Goal: Navigation & Orientation: Go to known website

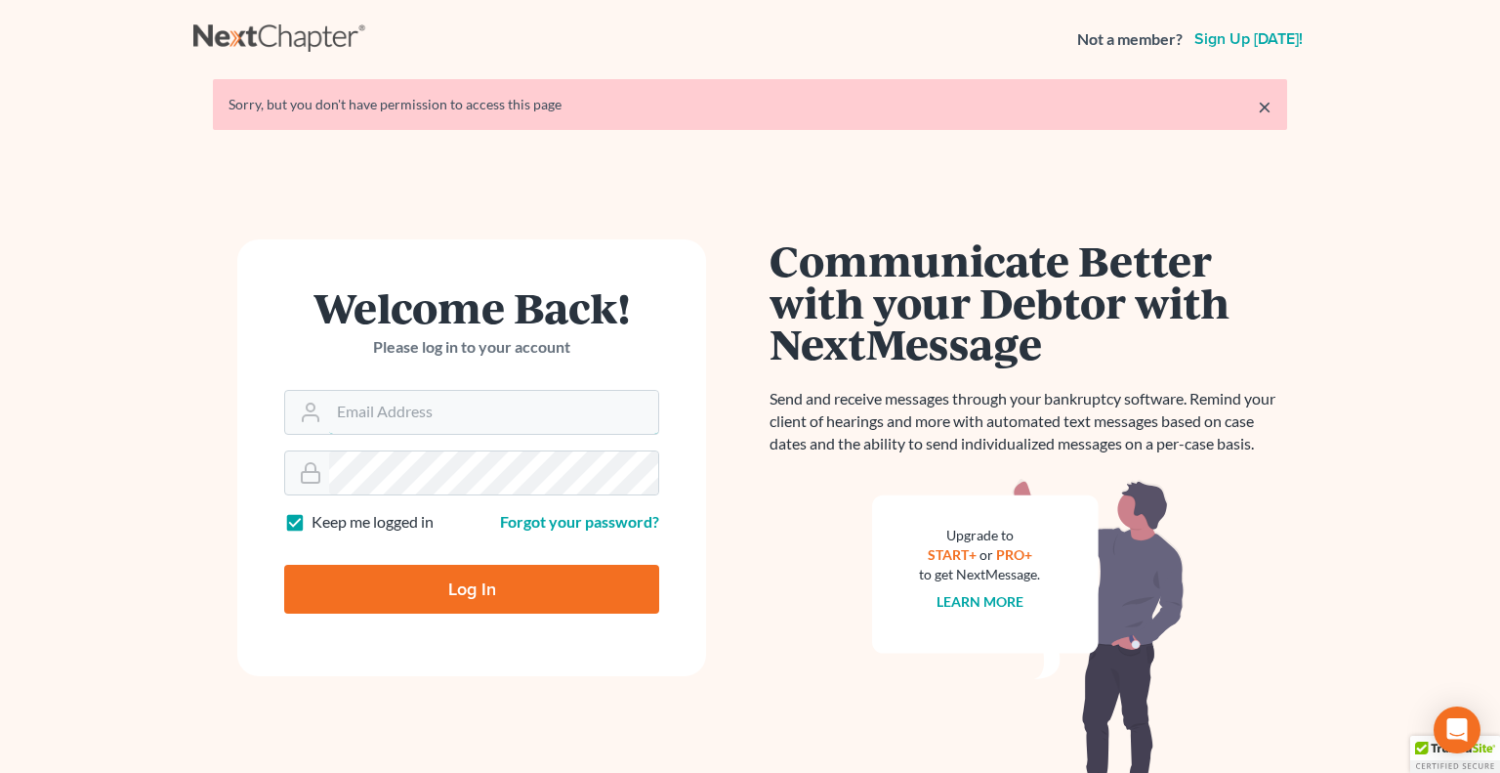
type input "[PERSON_NAME][EMAIL_ADDRESS][DOMAIN_NAME]"
click at [528, 573] on input "Log In" at bounding box center [471, 588] width 375 height 49
type input "Thinking..."
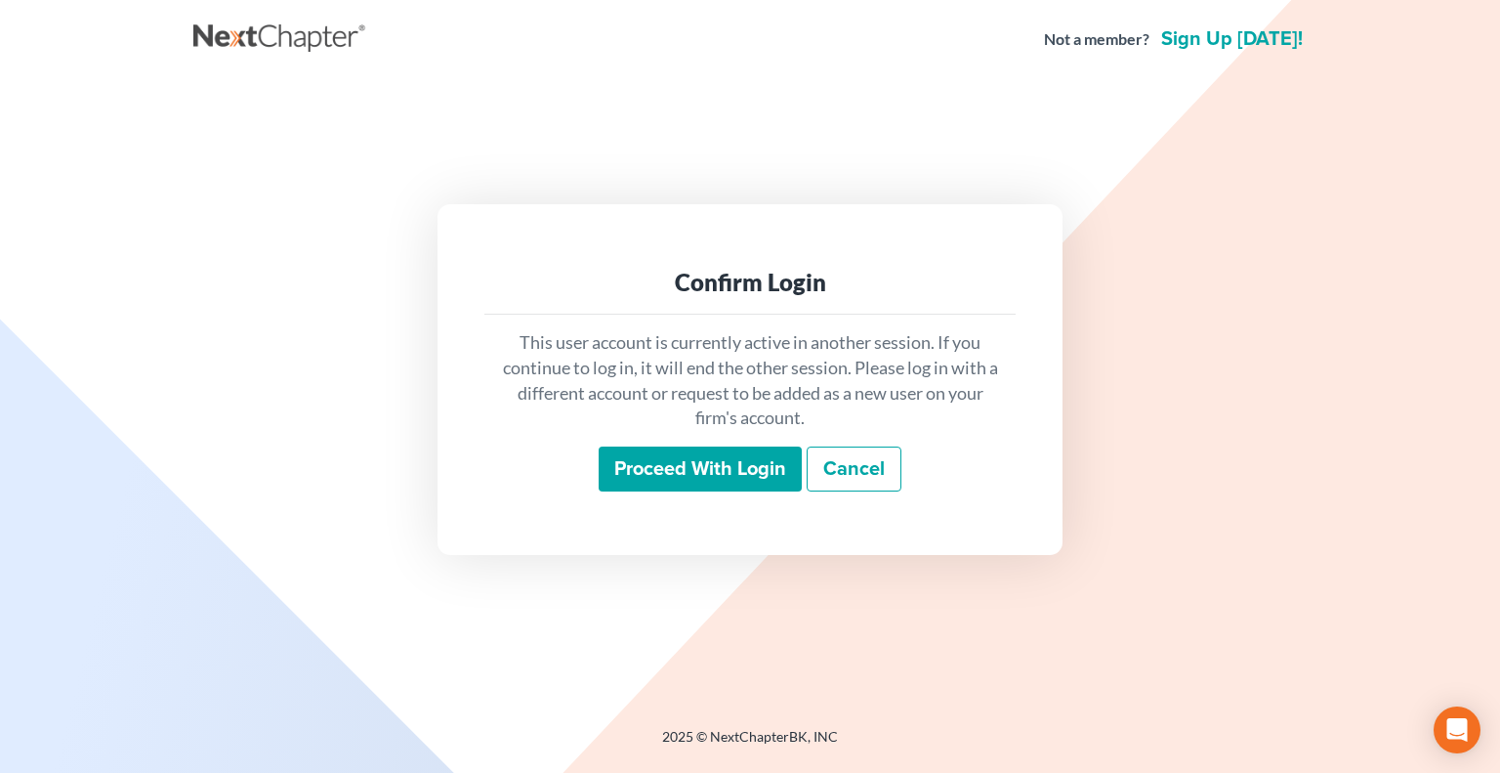
click at [701, 476] on input "Proceed with login" at bounding box center [700, 468] width 203 height 45
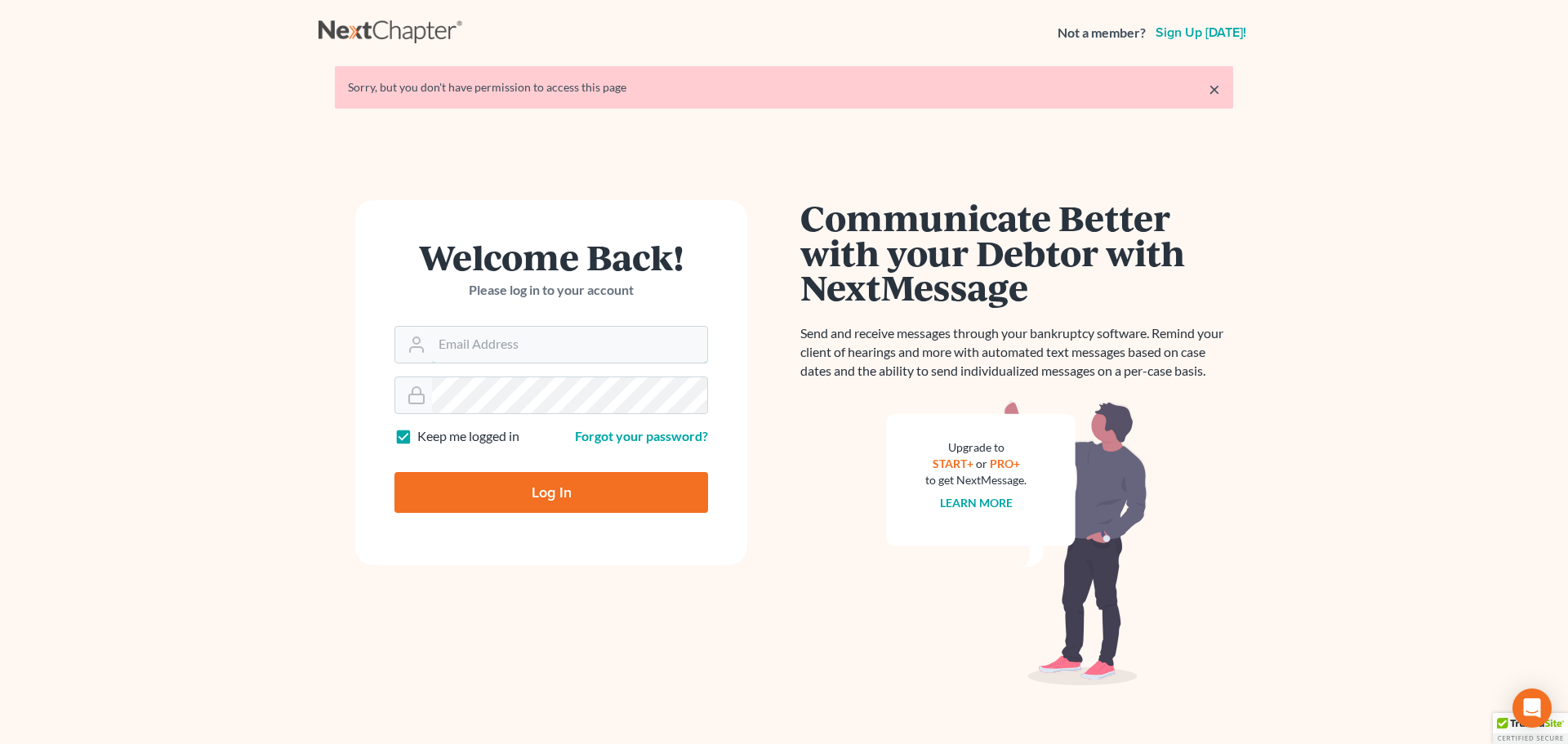
type input "[PERSON_NAME][EMAIL_ADDRESS][DOMAIN_NAME]"
click at [600, 483] on input "Log In" at bounding box center [551, 492] width 314 height 41
type input "Thinking..."
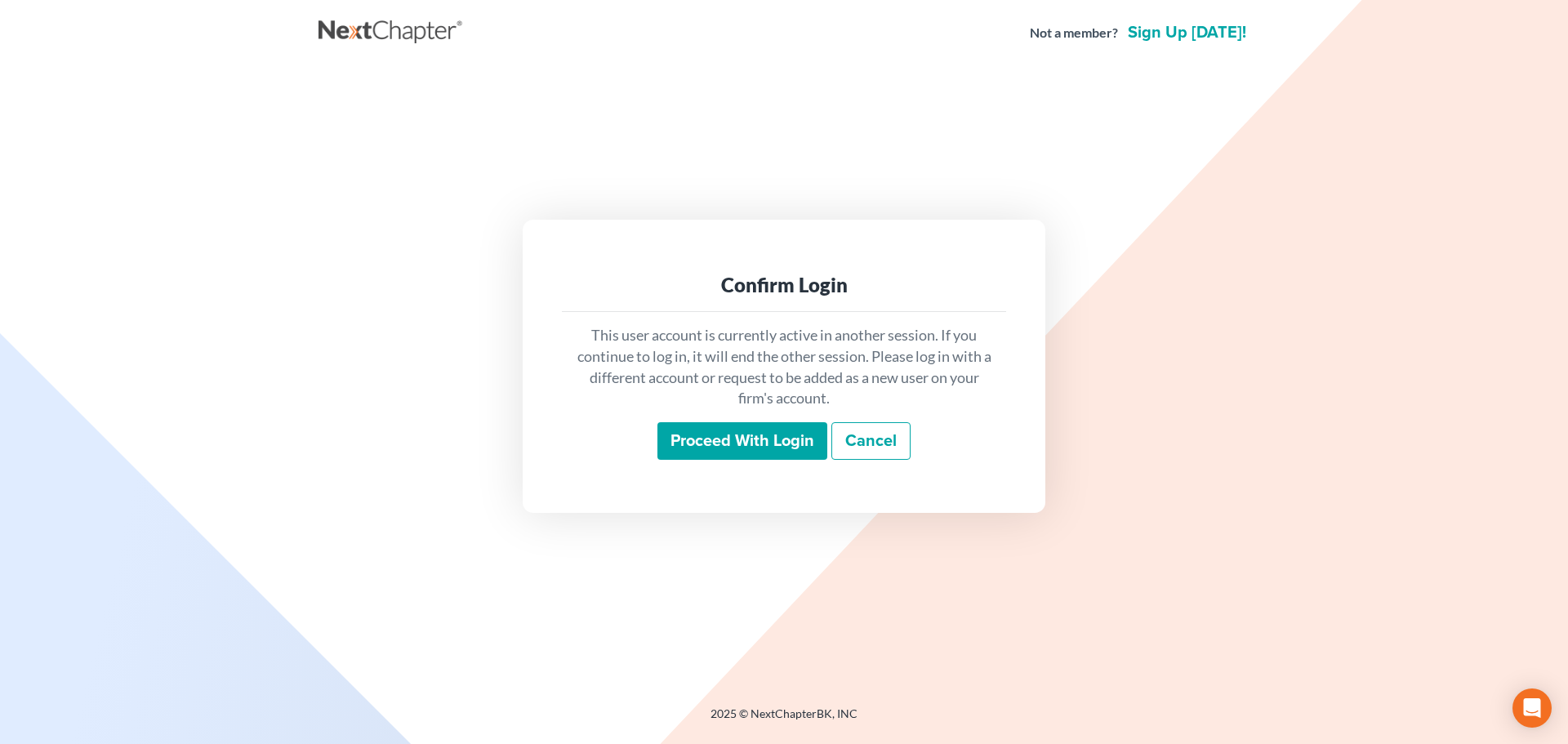
click at [707, 436] on input "Proceed with login" at bounding box center [742, 441] width 170 height 38
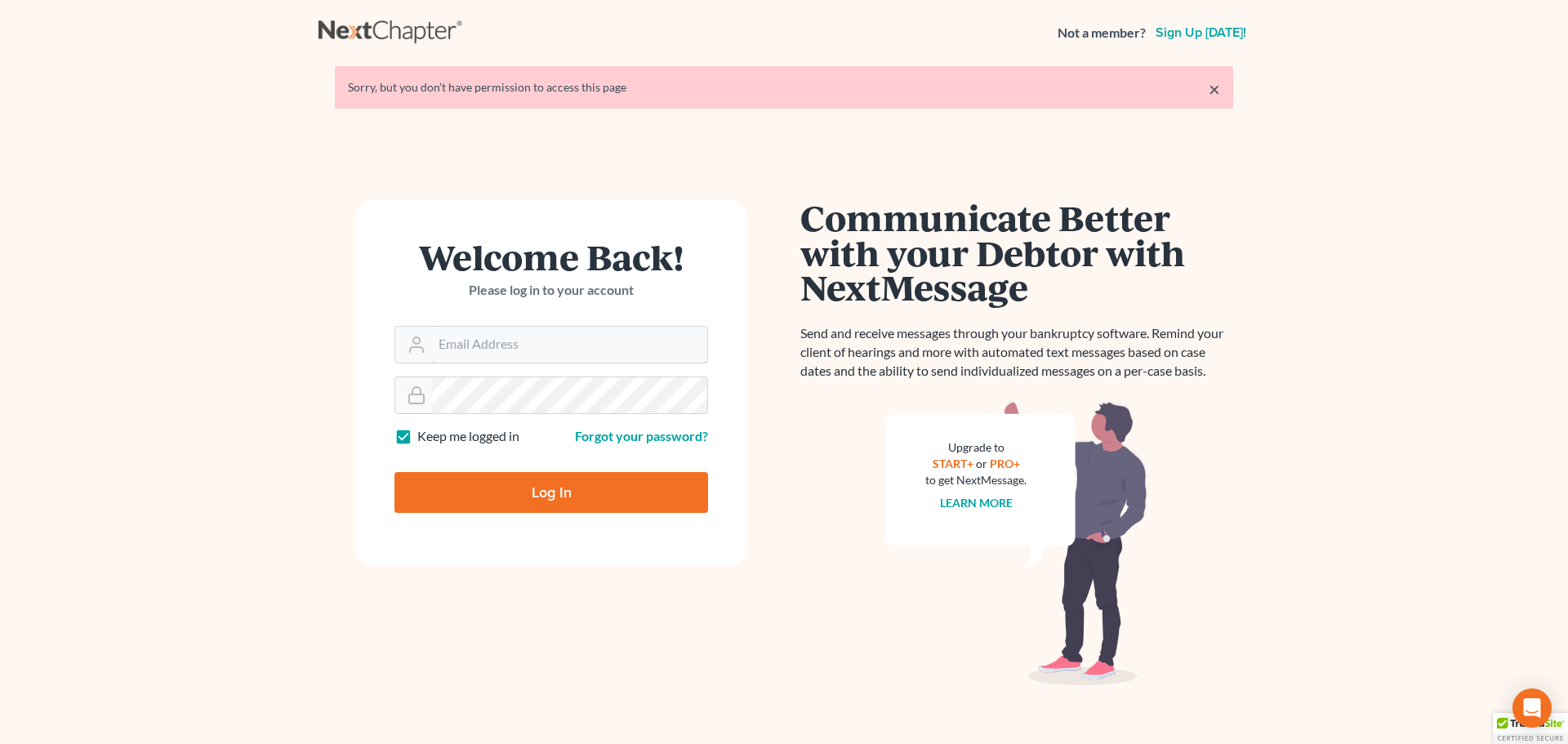
type input "[PERSON_NAME][EMAIL_ADDRESS][DOMAIN_NAME]"
click at [585, 498] on input "Log In" at bounding box center [551, 492] width 314 height 41
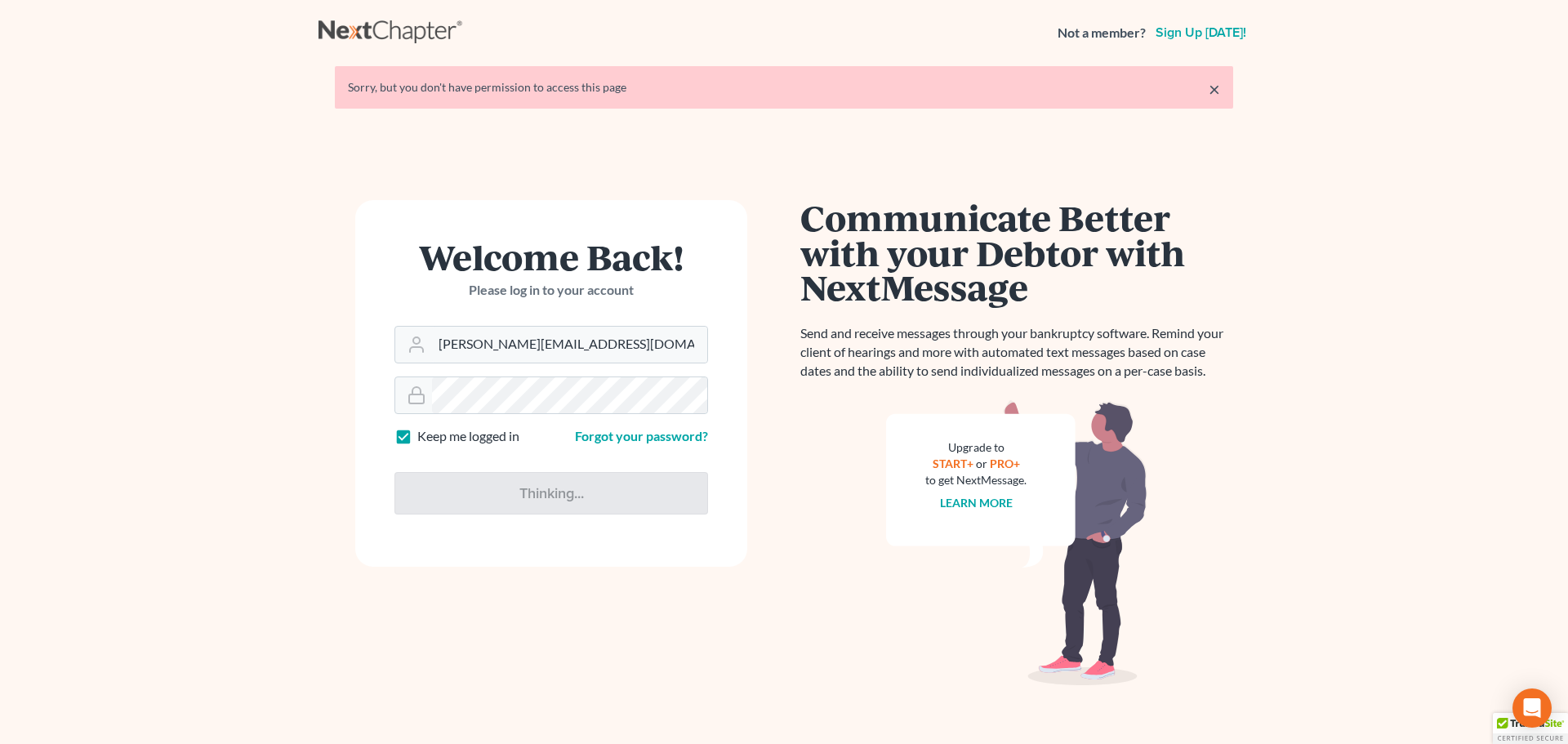
type input "Thinking..."
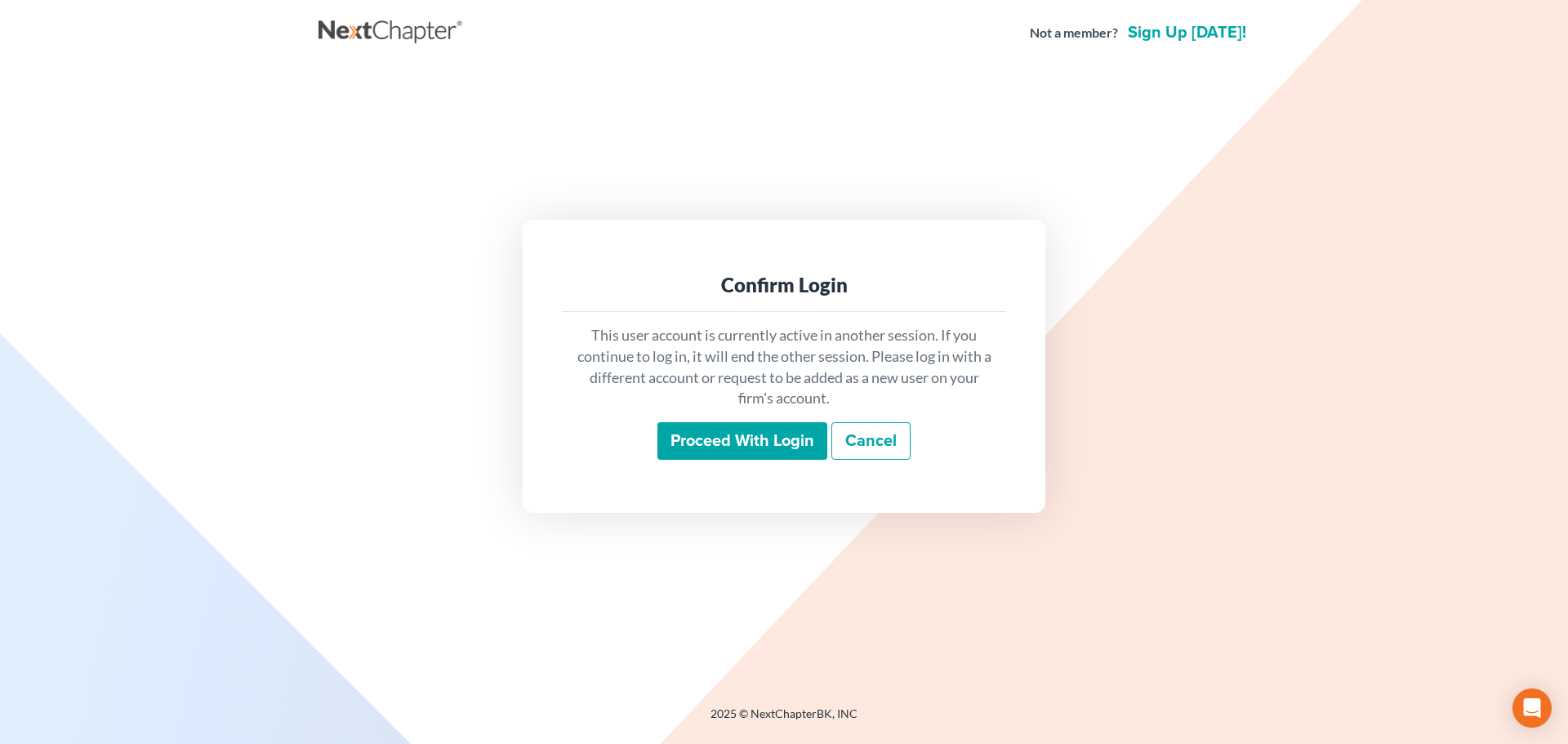
click at [741, 431] on input "Proceed with login" at bounding box center [742, 441] width 170 height 38
